Goal: Entertainment & Leisure: Consume media (video, audio)

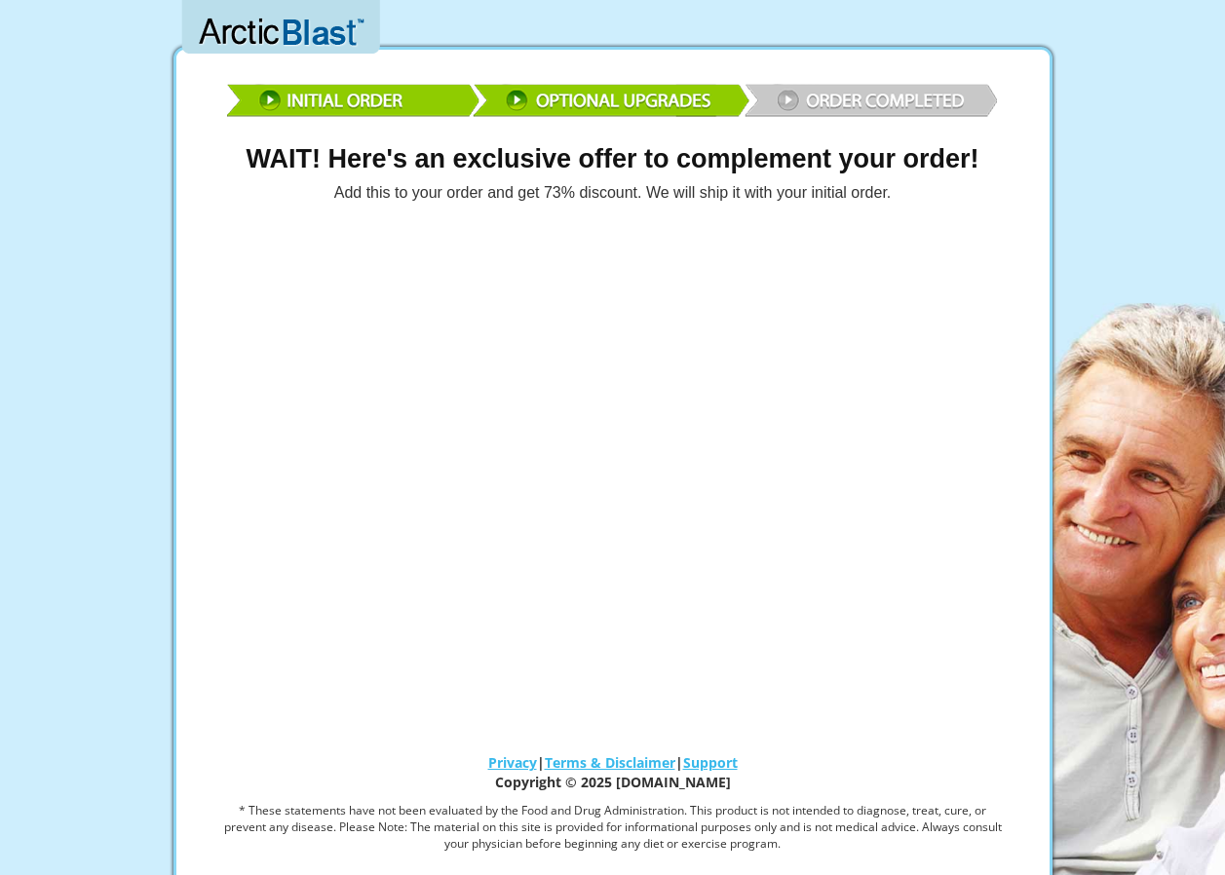
click at [861, 94] on img at bounding box center [613, 97] width 780 height 57
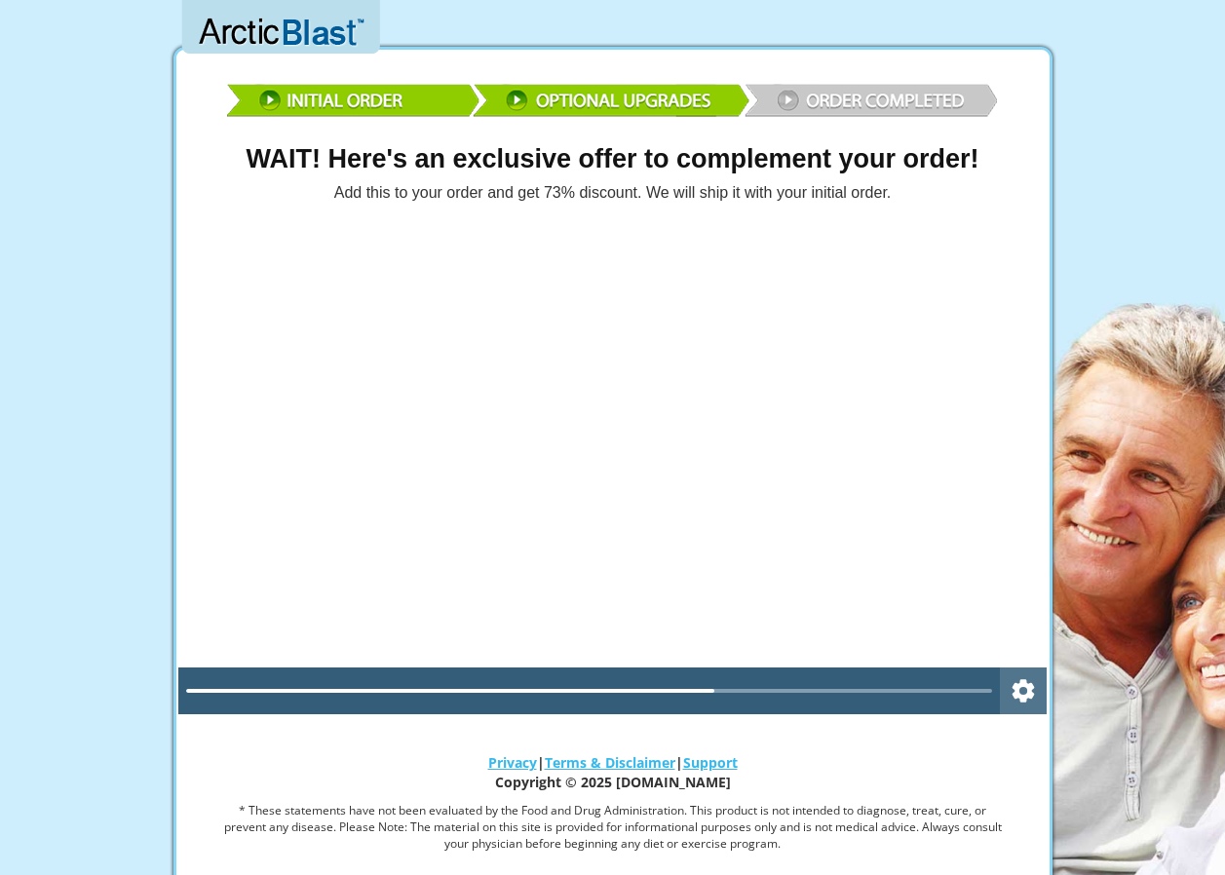
click at [1020, 690] on icon "Settings" at bounding box center [1023, 691] width 27 height 47
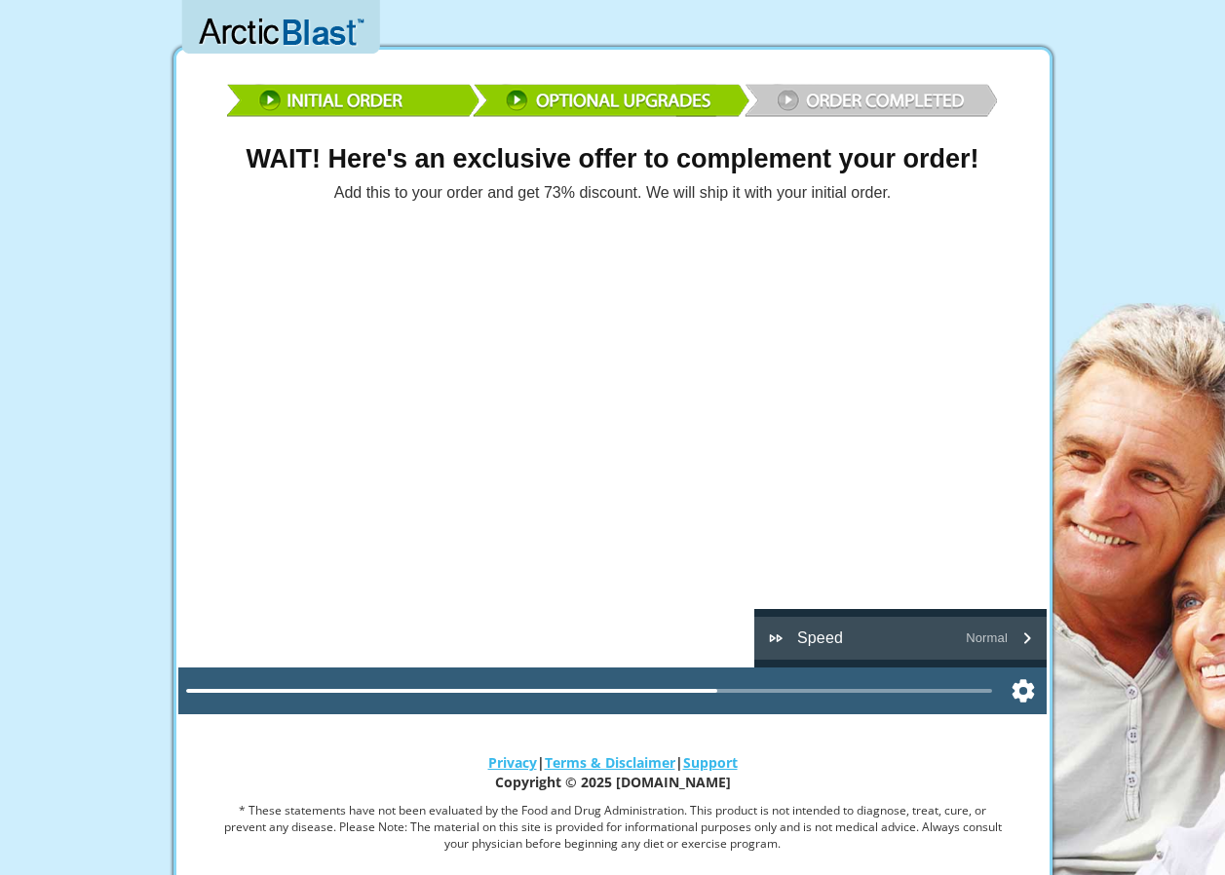
click at [823, 639] on span "Speed" at bounding box center [820, 638] width 46 height 23
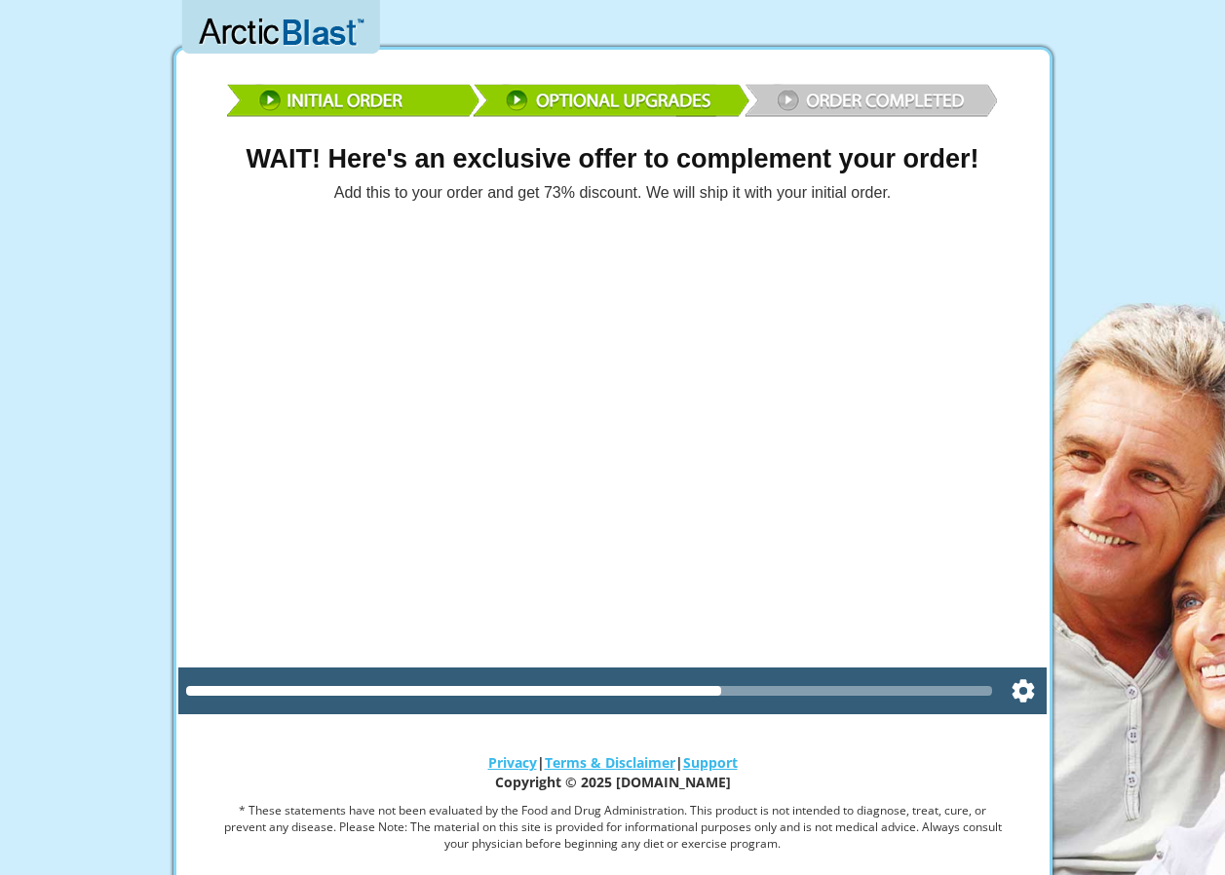
click at [857, 688] on div at bounding box center [589, 691] width 807 height 10
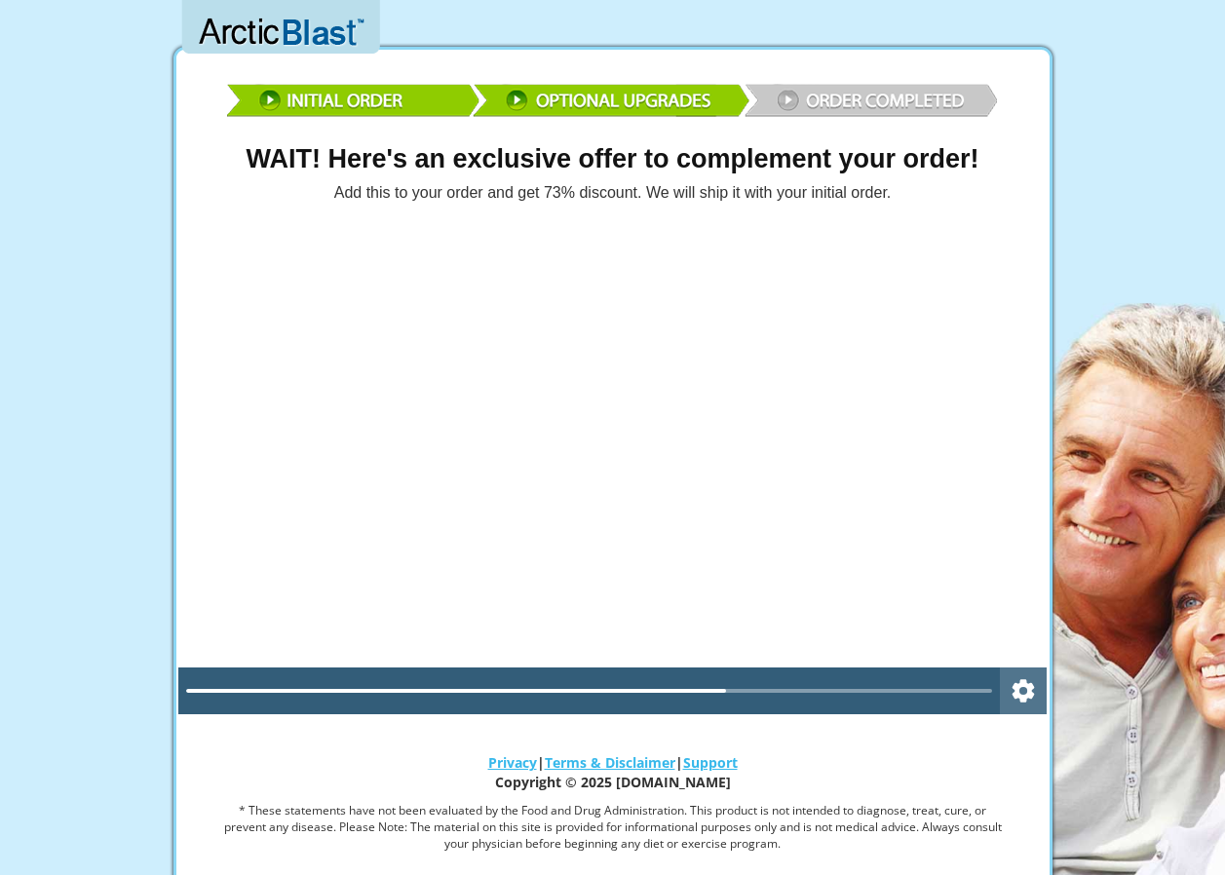
click at [1019, 691] on icon "Settings" at bounding box center [1024, 690] width 22 height 22
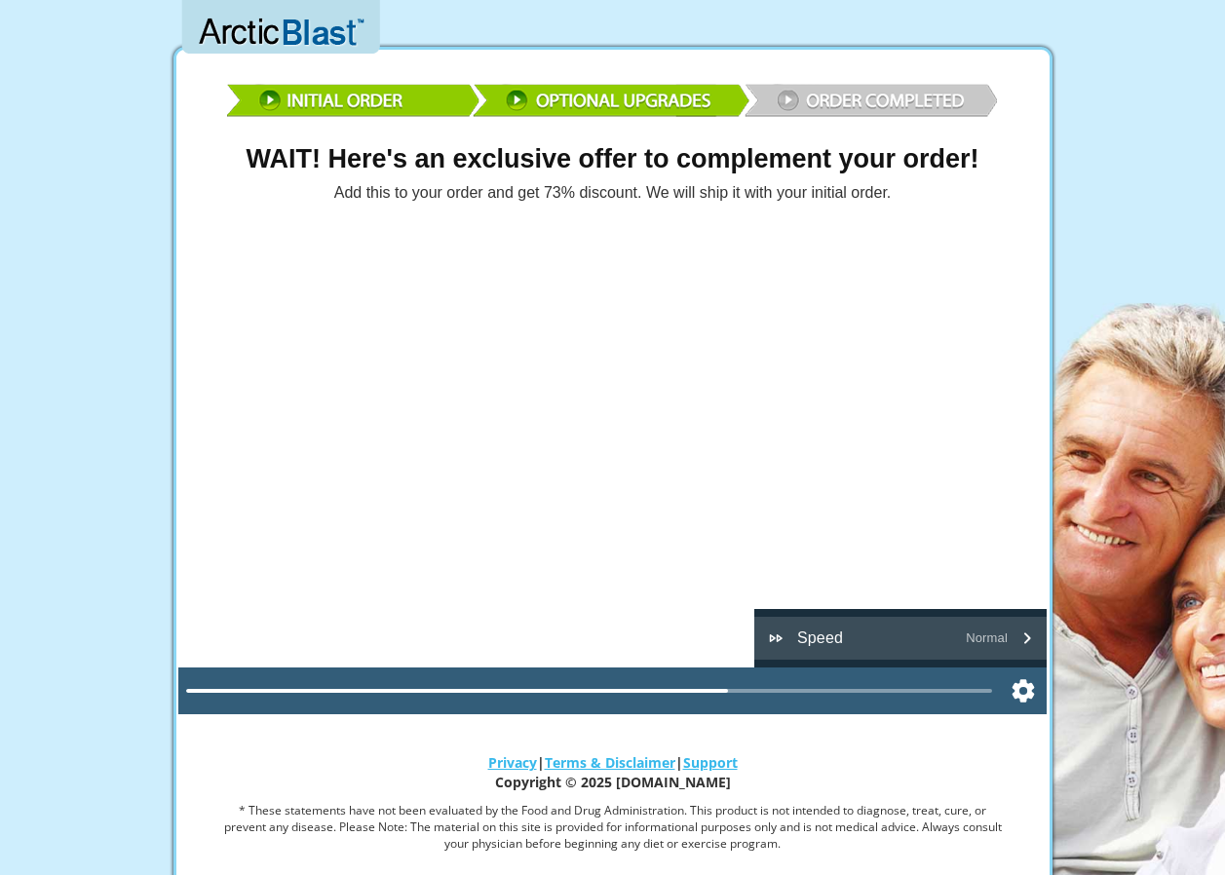
click at [1028, 634] on icon "Playback speed" at bounding box center [1026, 638] width 23 height 23
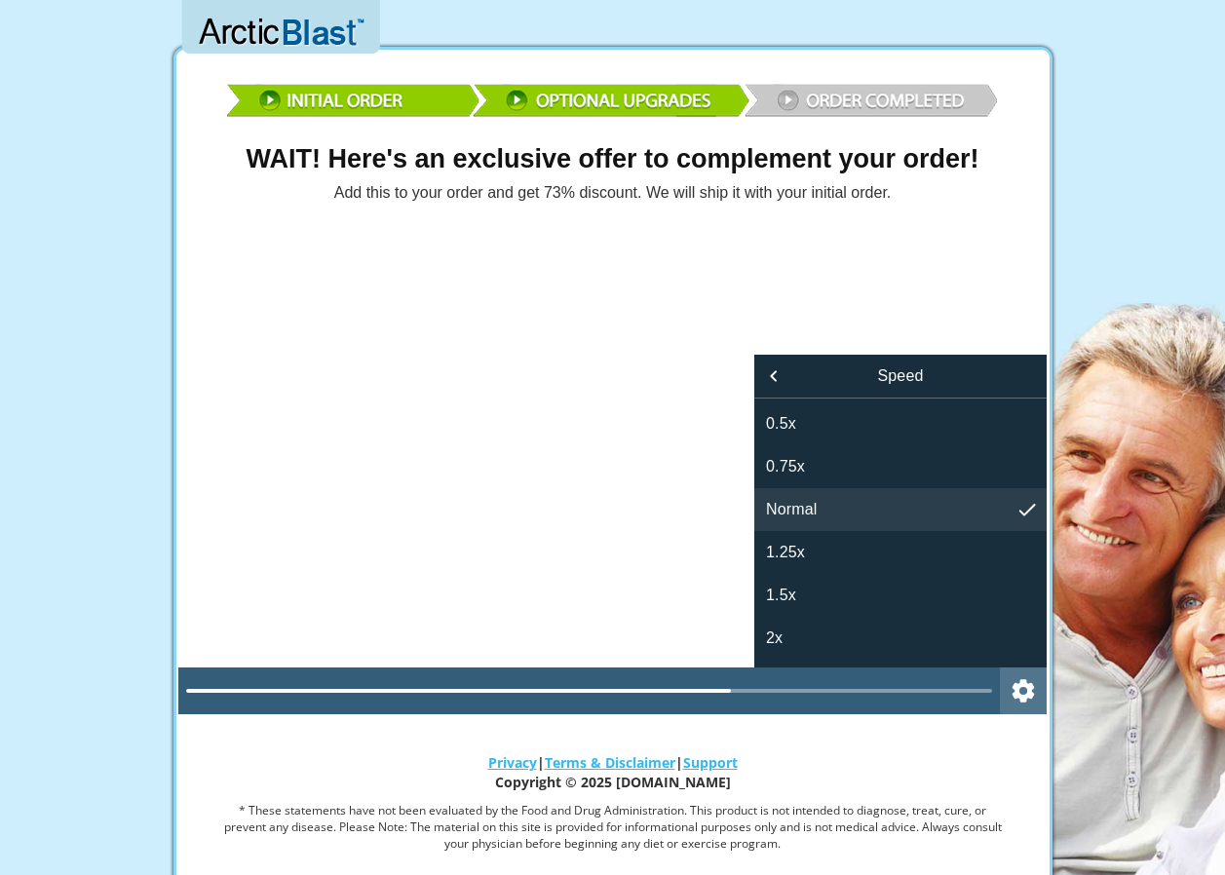
click at [1013, 687] on icon "Settings" at bounding box center [1024, 690] width 22 height 22
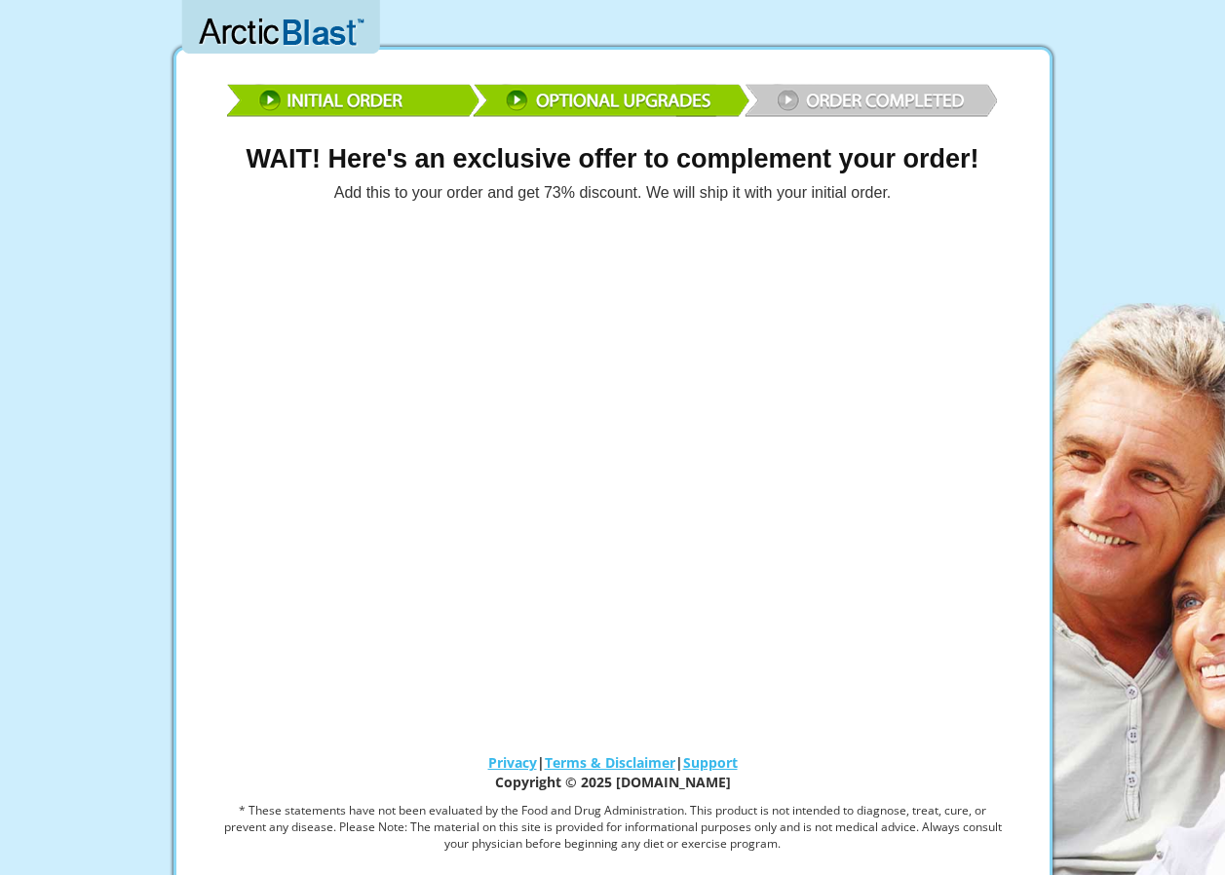
click at [866, 95] on img at bounding box center [613, 97] width 780 height 57
click at [781, 96] on img at bounding box center [613, 97] width 780 height 57
click at [784, 96] on img at bounding box center [613, 97] width 780 height 57
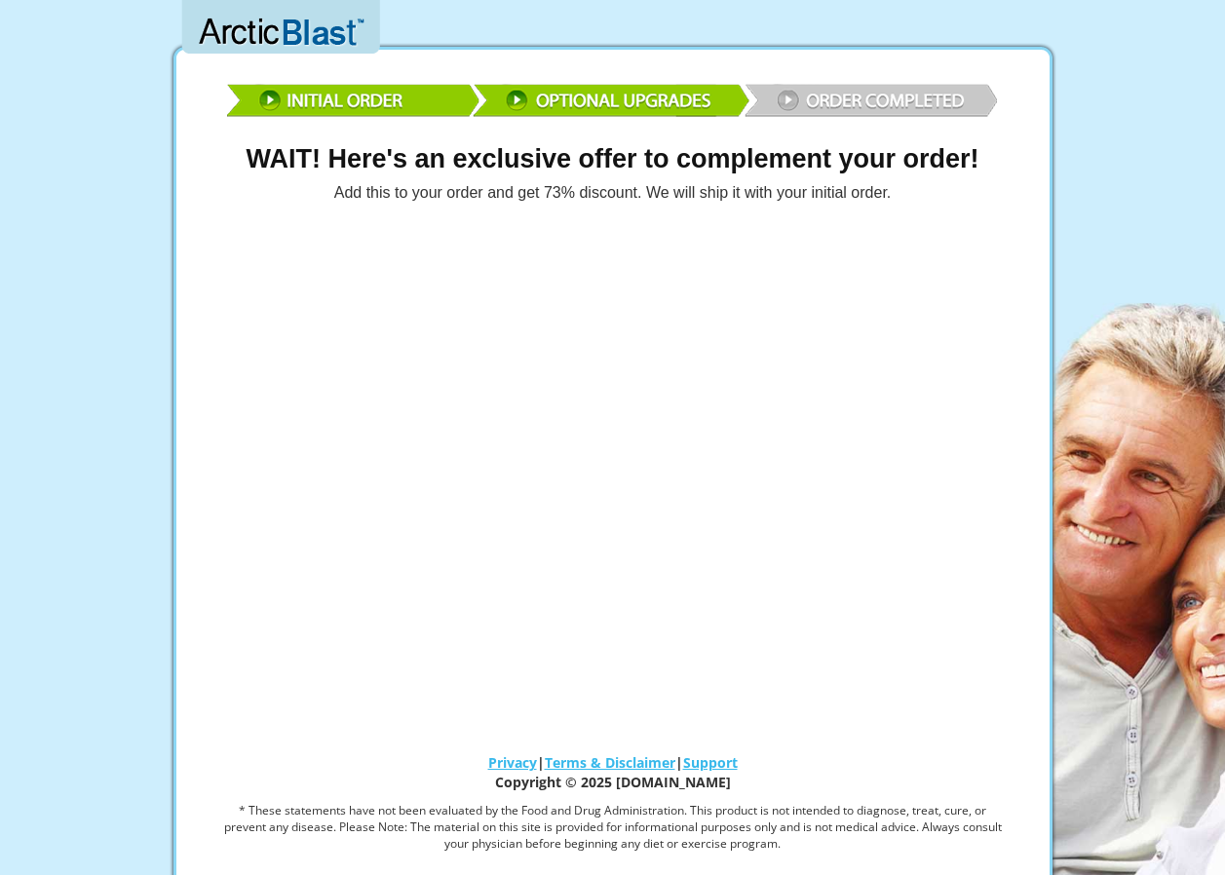
click at [784, 96] on img at bounding box center [613, 97] width 780 height 57
click at [272, 96] on img at bounding box center [613, 97] width 780 height 57
click at [335, 96] on img at bounding box center [613, 97] width 780 height 57
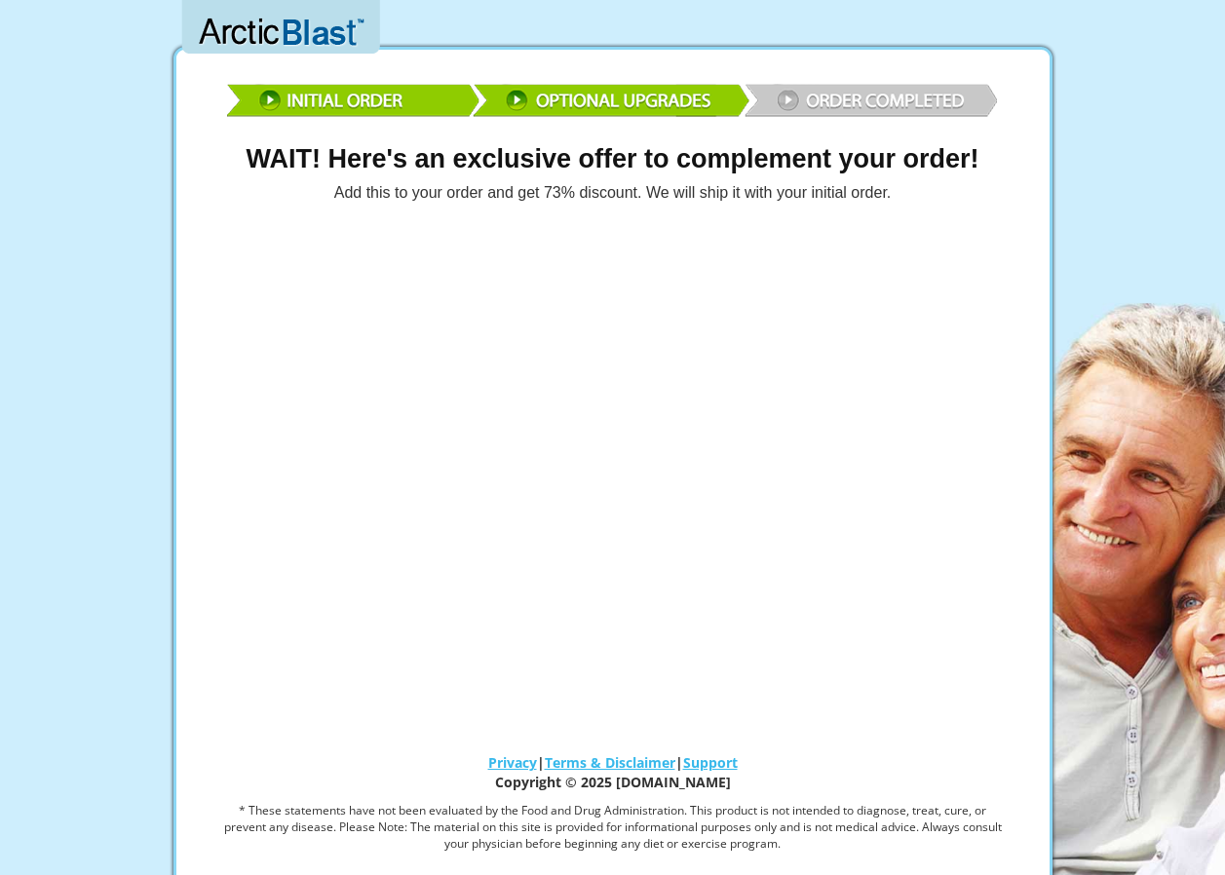
click at [508, 95] on img at bounding box center [613, 97] width 780 height 57
click at [588, 103] on img at bounding box center [613, 97] width 780 height 57
click at [600, 170] on h1 "WAIT! Here's an exclusive offer to complement your order!" at bounding box center [613, 159] width 887 height 29
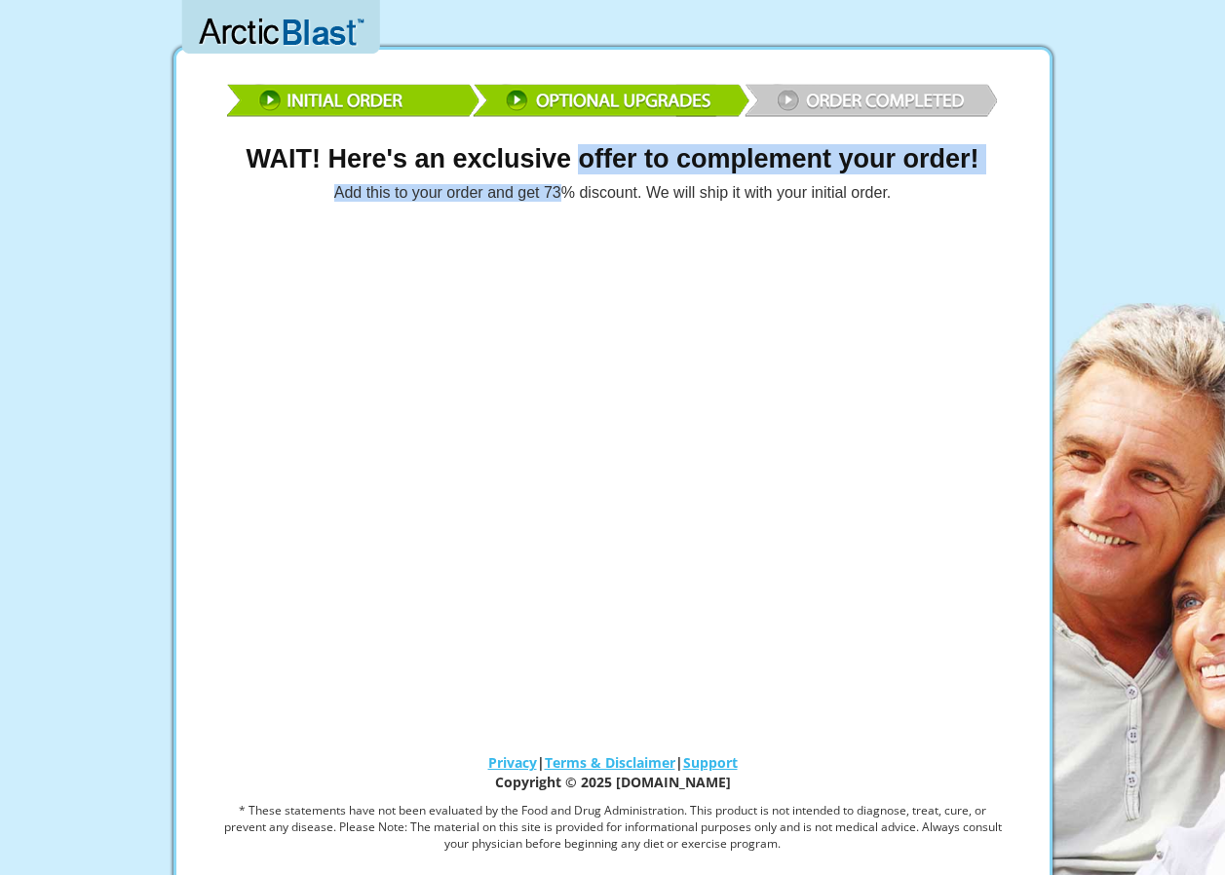
click at [563, 175] on div "WAIT! Here's an exclusive offer to complement your order! Add this to your orde…" at bounding box center [613, 173] width 887 height 56
click at [562, 174] on div "WAIT! Here's an exclusive offer to complement your order! Add this to your orde…" at bounding box center [613, 173] width 887 height 56
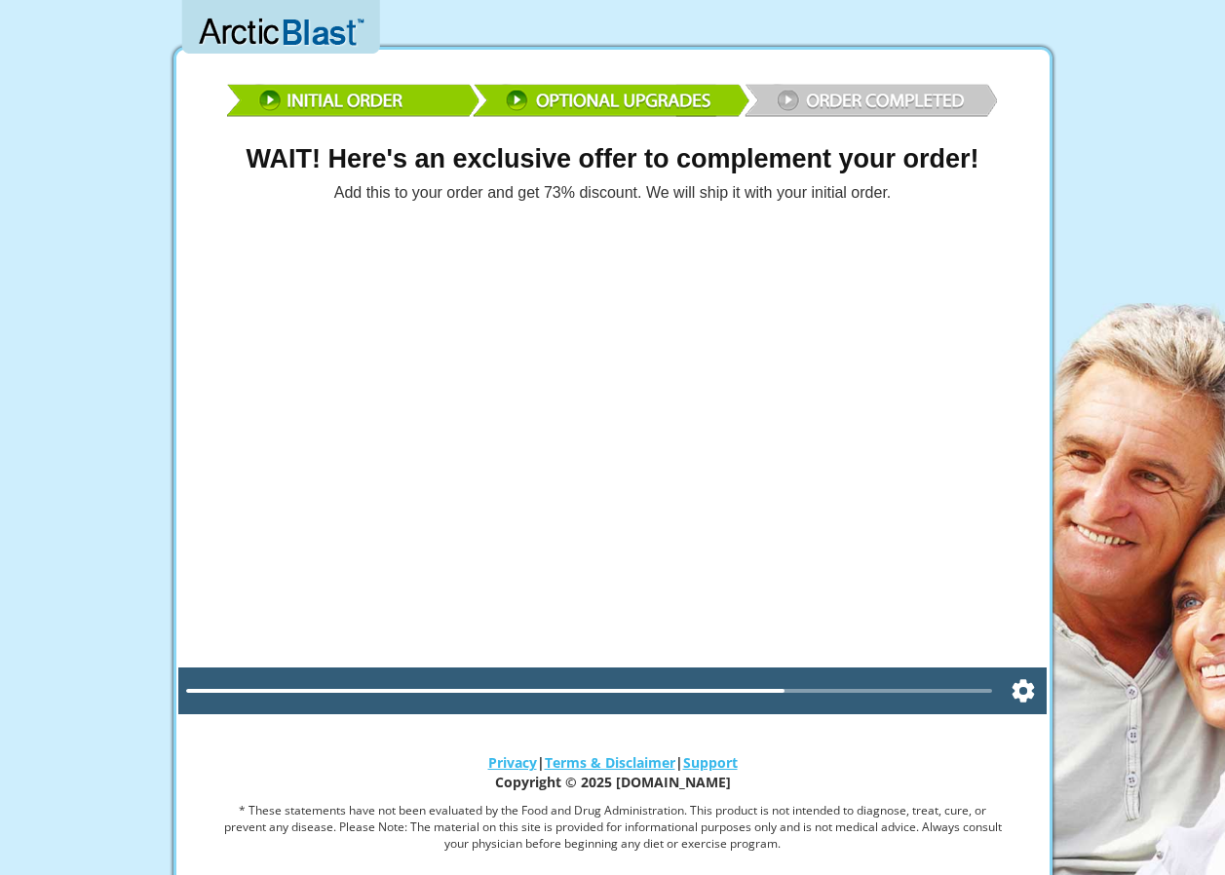
drag, startPoint x: 957, startPoint y: 397, endPoint x: 1039, endPoint y: 652, distance: 268.1
click at [976, 466] on div at bounding box center [612, 469] width 869 height 489
click at [623, 476] on div "Play" at bounding box center [612, 469] width 110 height 110
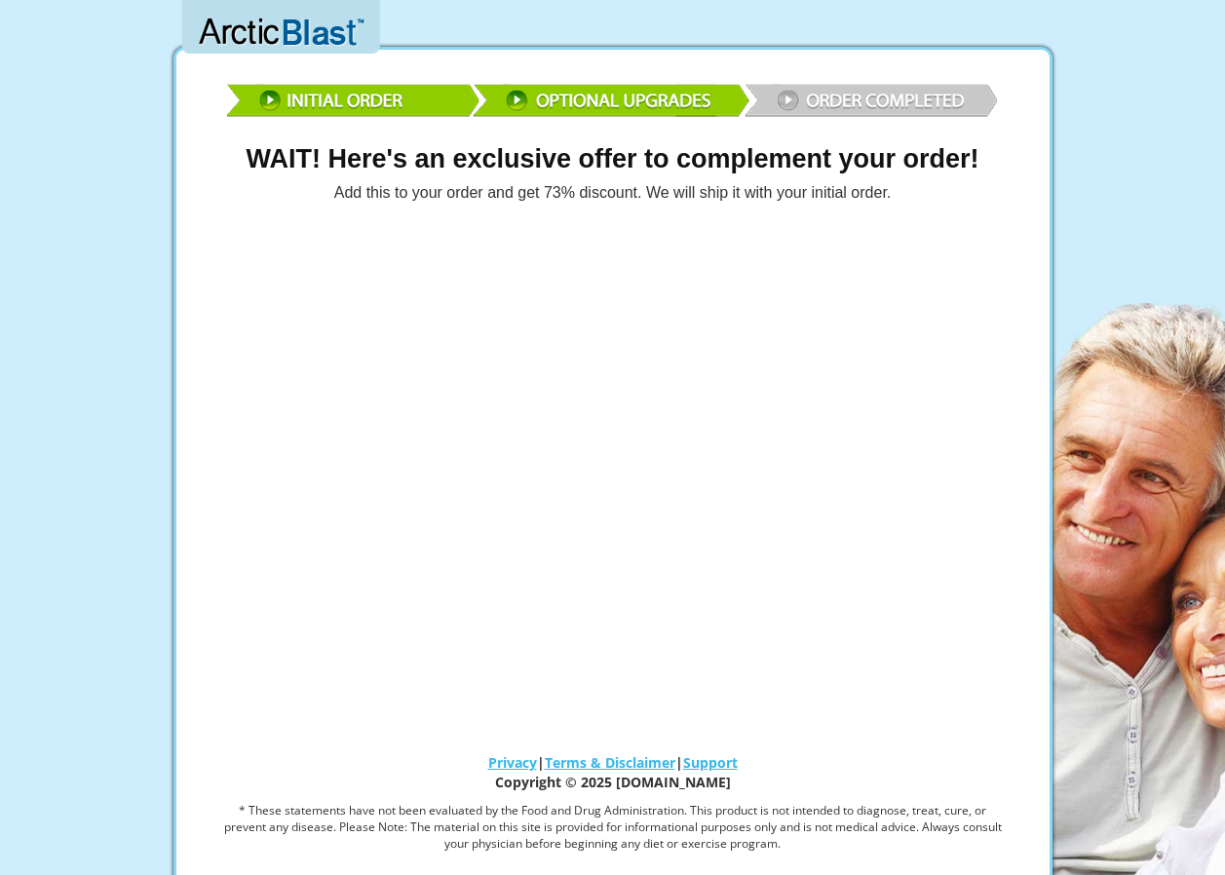
click at [860, 731] on div "WAIT! Here's an exclusive offer to complement your order! Add this to your orde…" at bounding box center [613, 474] width 887 height 832
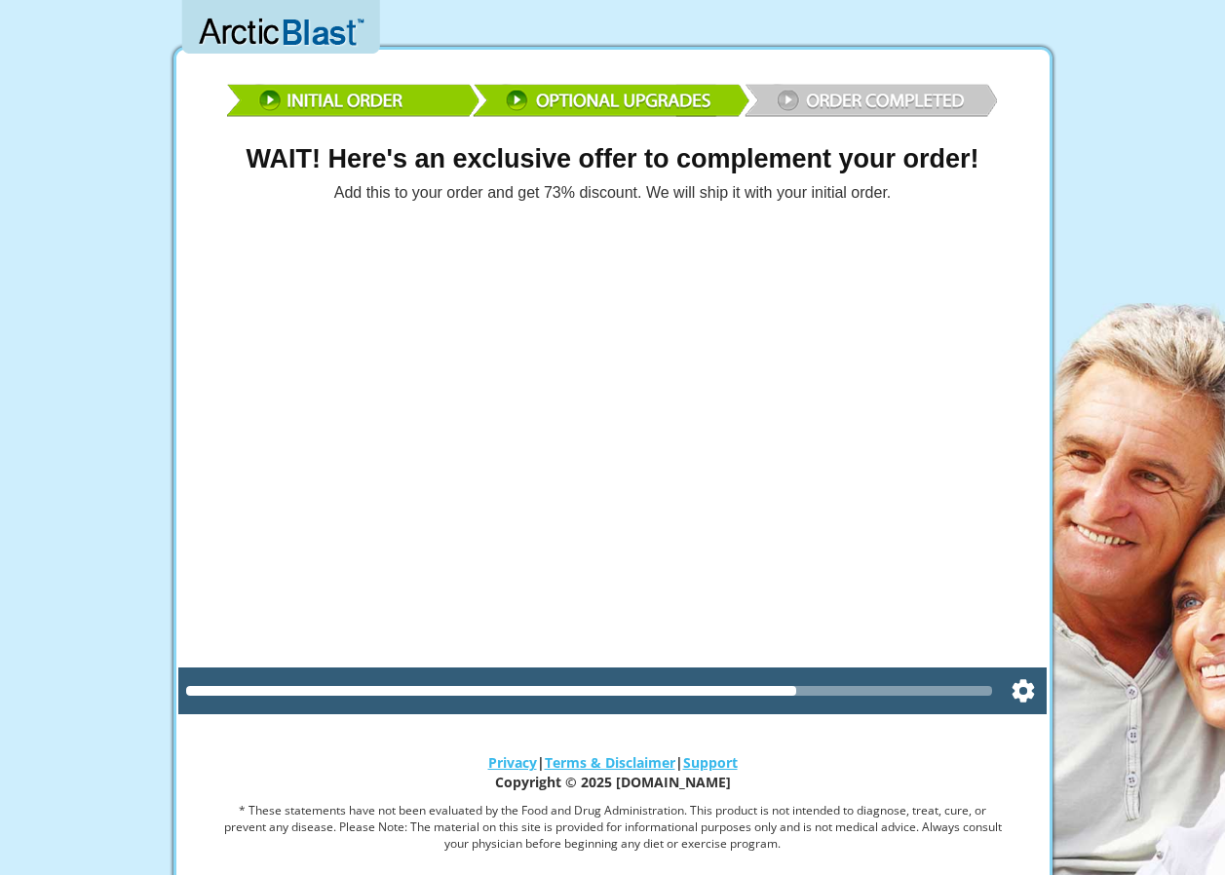
drag, startPoint x: 922, startPoint y: 696, endPoint x: 924, endPoint y: 773, distance: 77.0
click at [924, 717] on div "WAIT! Here's an exclusive offer to complement your order! Add this to your orde…" at bounding box center [613, 474] width 887 height 832
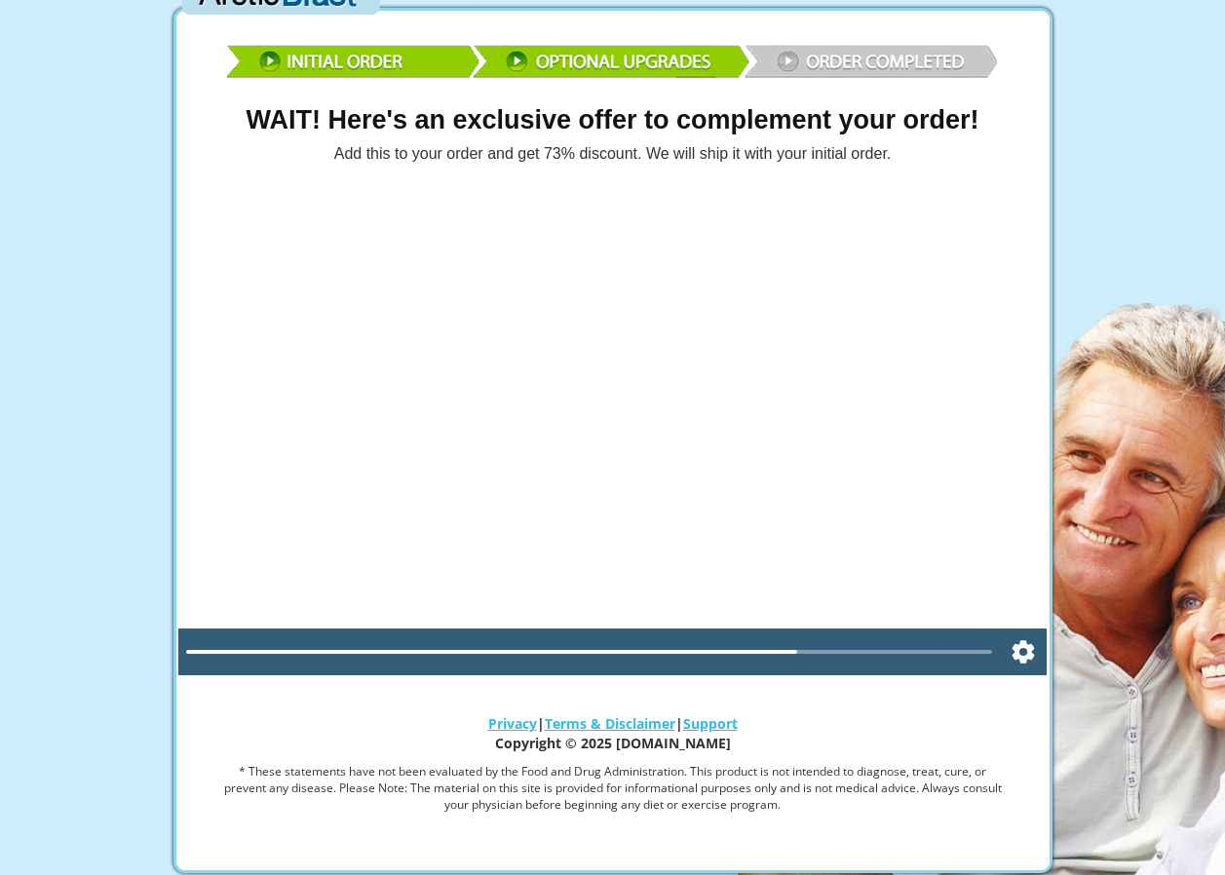
scroll to position [130, 0]
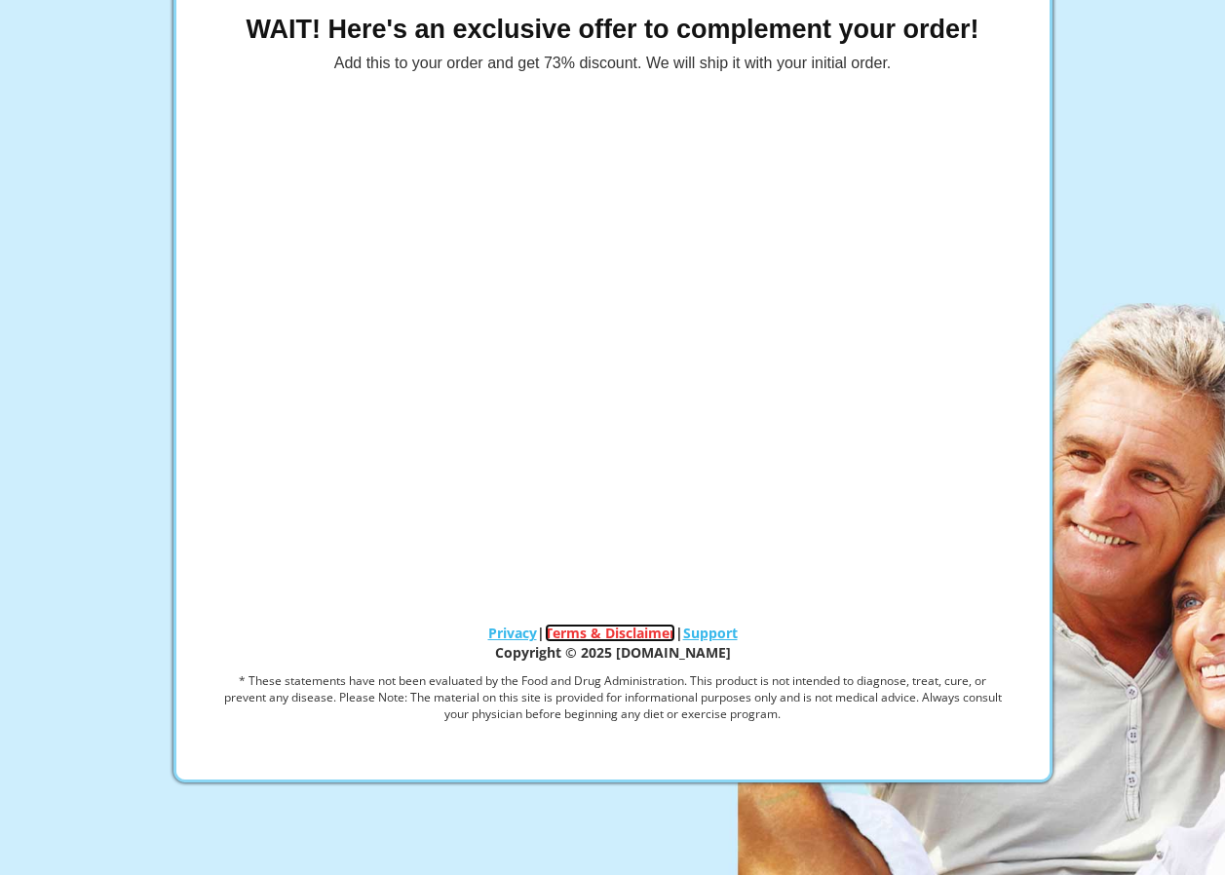
click at [673, 632] on link "Terms & Disclaimer" at bounding box center [610, 633] width 131 height 19
